Goal: Navigation & Orientation: Find specific page/section

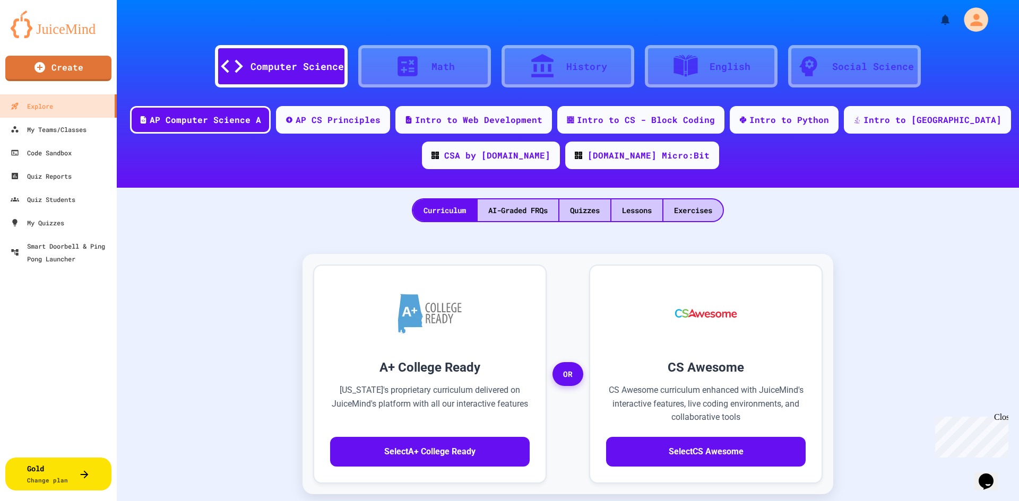
click at [970, 24] on icon "My Account" at bounding box center [976, 20] width 12 height 12
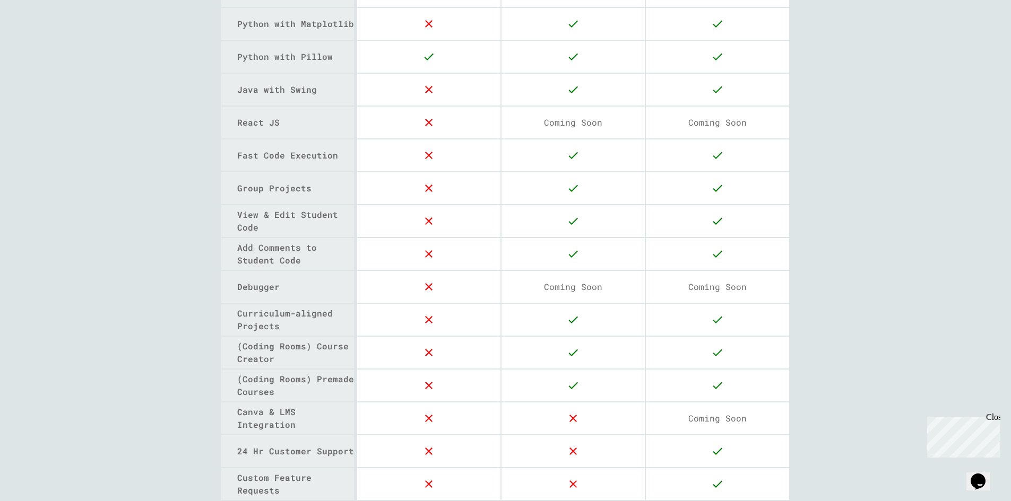
scroll to position [849, 0]
